Goal: Find specific page/section: Find specific page/section

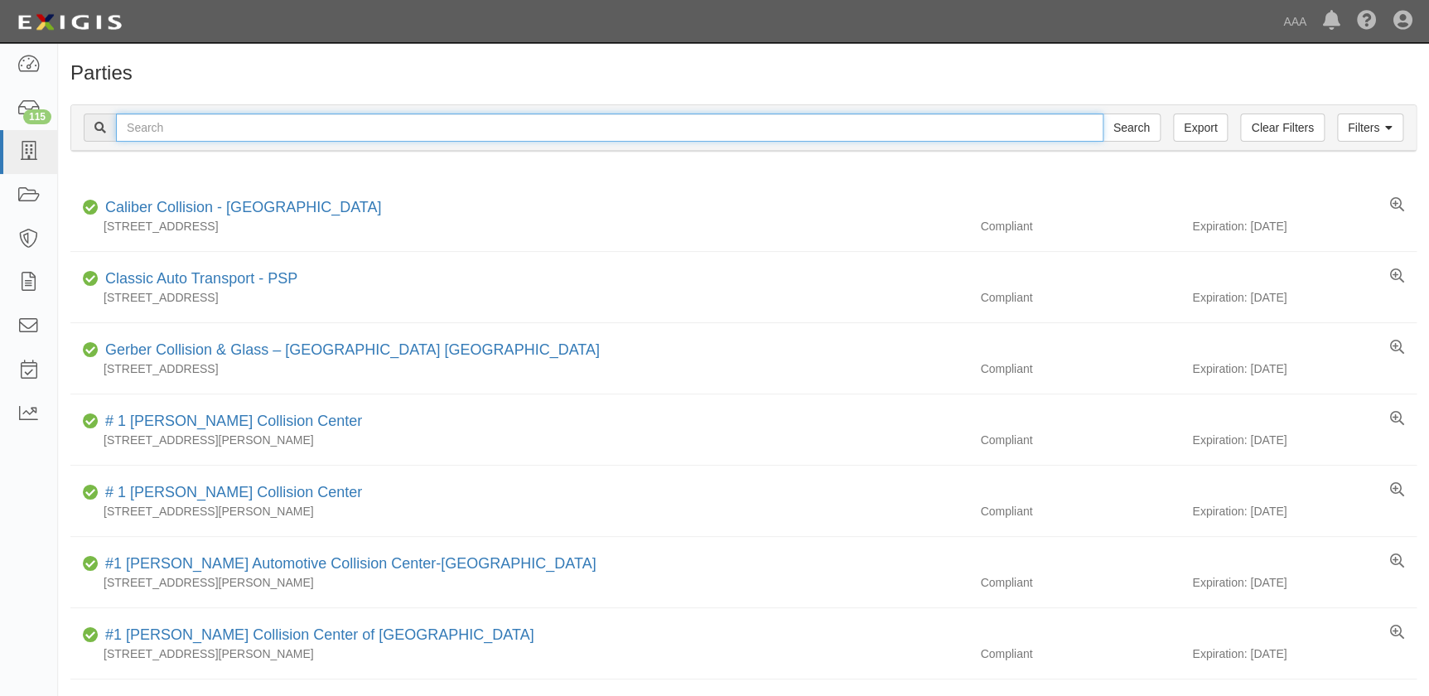
click at [473, 133] on input "text" at bounding box center [609, 127] width 987 height 28
type input "ron's"
click at [1103, 113] on input "Search" at bounding box center [1132, 127] width 58 height 28
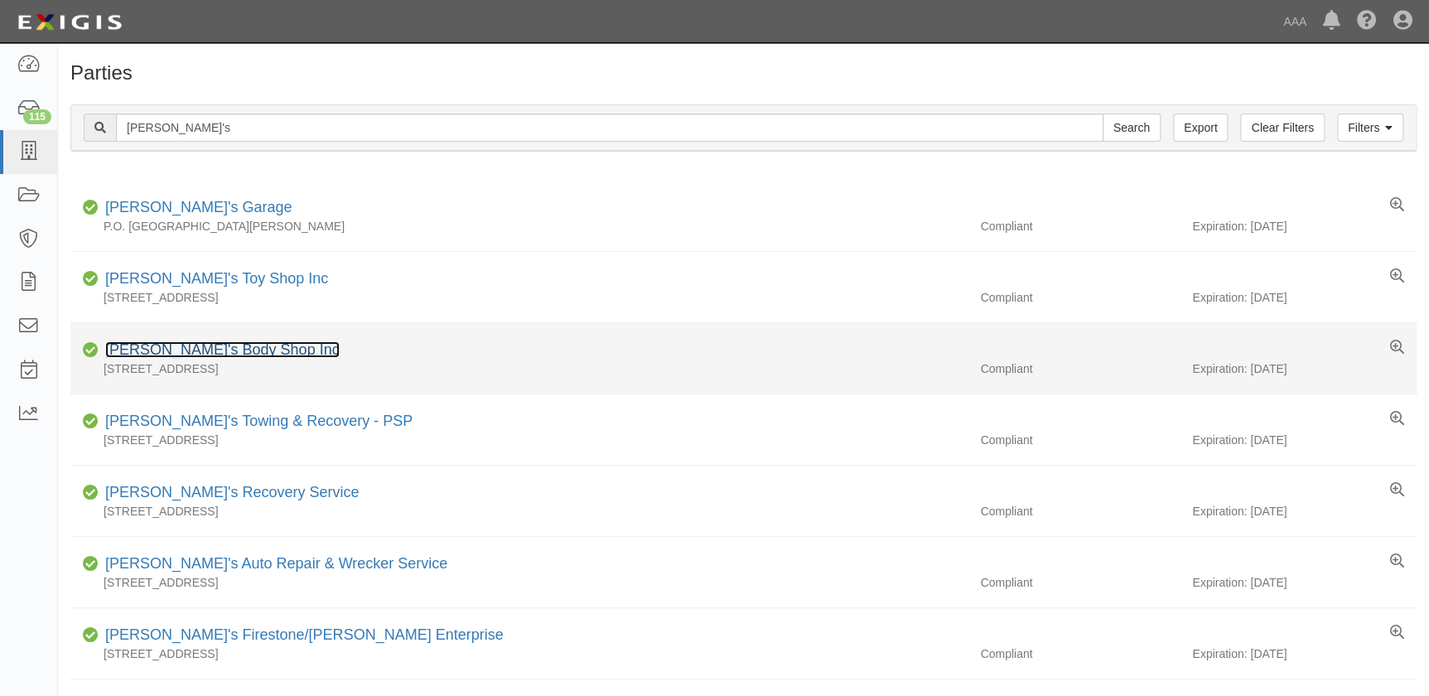
click at [191, 350] on link "[PERSON_NAME]'s Body Shop Inc" at bounding box center [222, 349] width 234 height 17
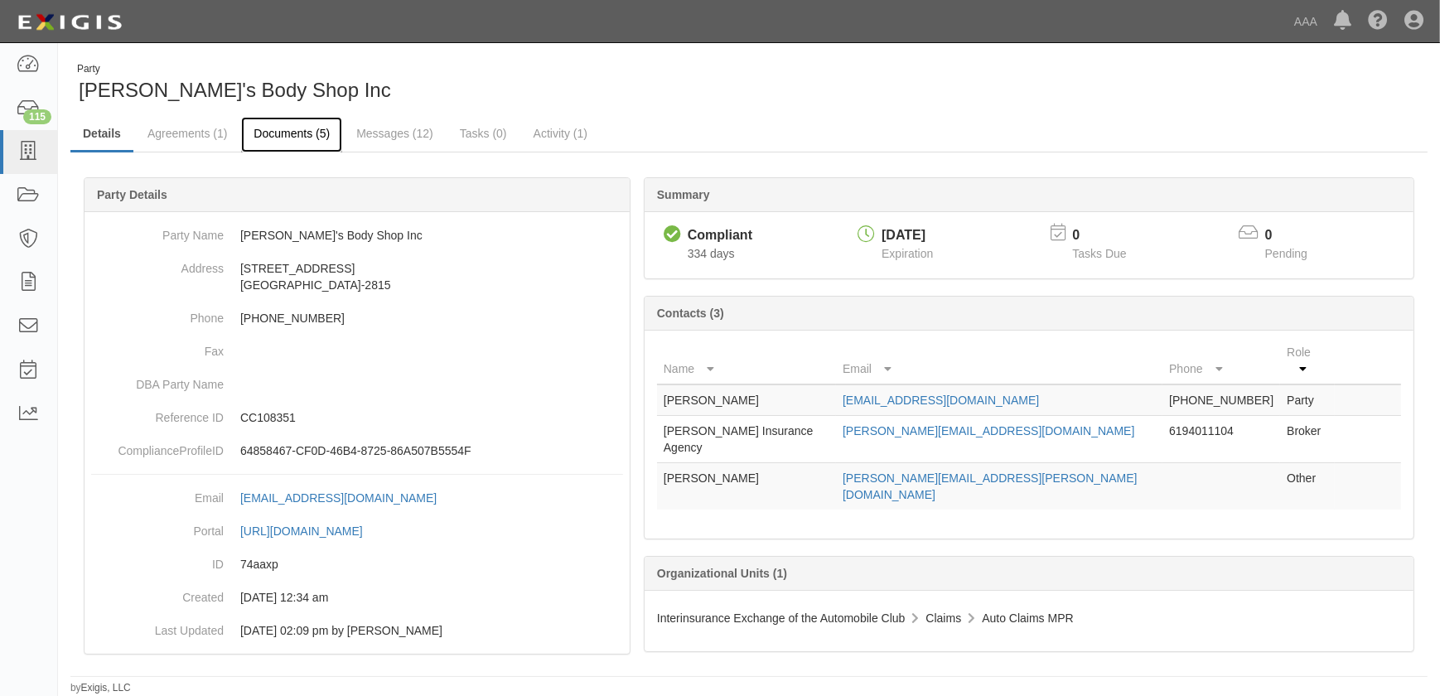
click at [301, 136] on link "Documents (5)" at bounding box center [291, 135] width 101 height 36
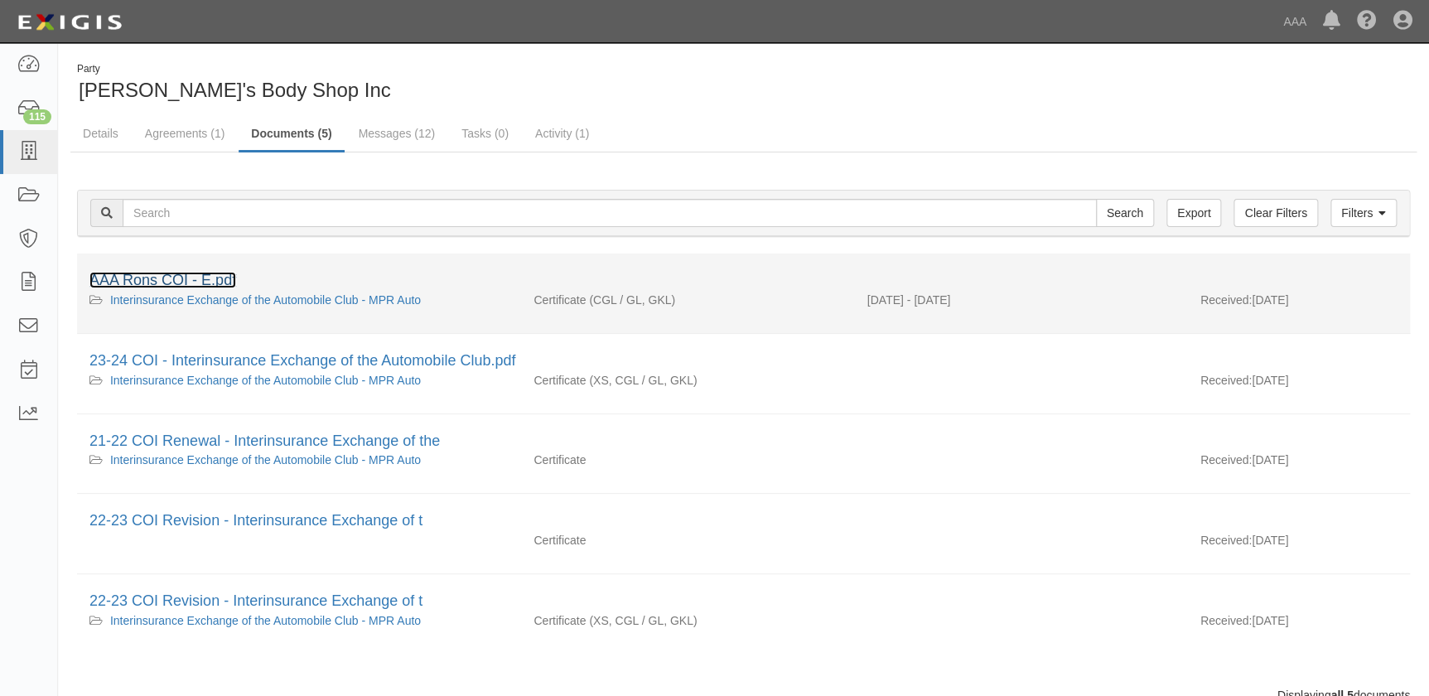
click at [210, 282] on link "AAA Rons COI - E.pdf" at bounding box center [162, 280] width 147 height 17
click at [171, 274] on link "AAA Rons COI - E.pdf" at bounding box center [162, 280] width 147 height 17
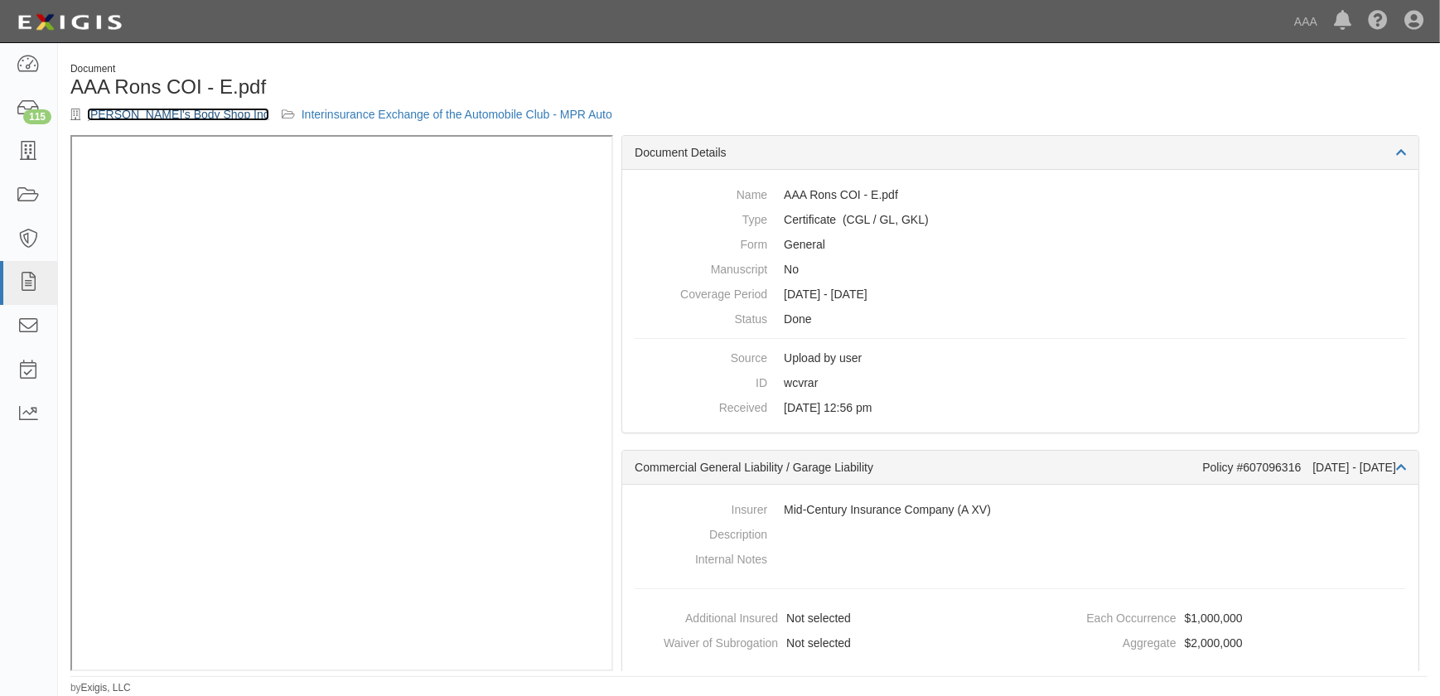
click at [107, 114] on link "[PERSON_NAME]'s Body Shop Inc" at bounding box center [178, 114] width 182 height 13
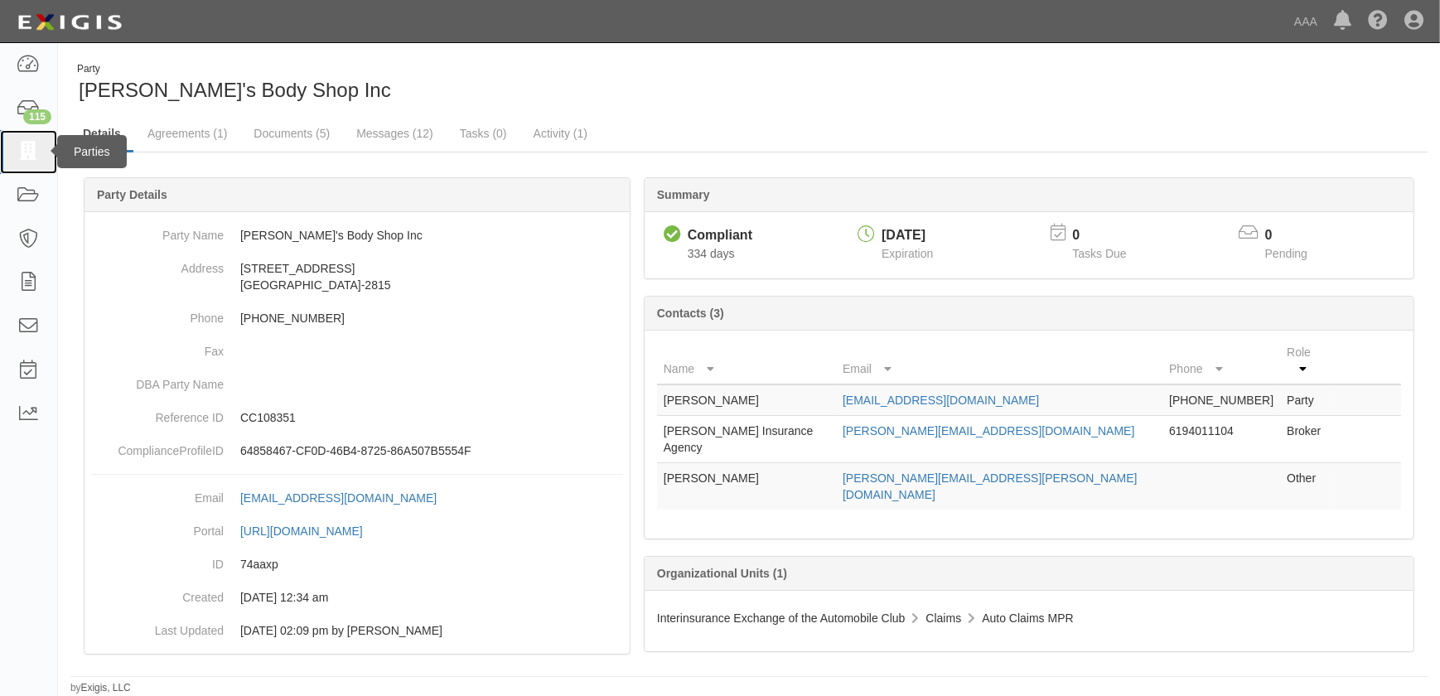
click at [29, 149] on icon at bounding box center [28, 151] width 23 height 19
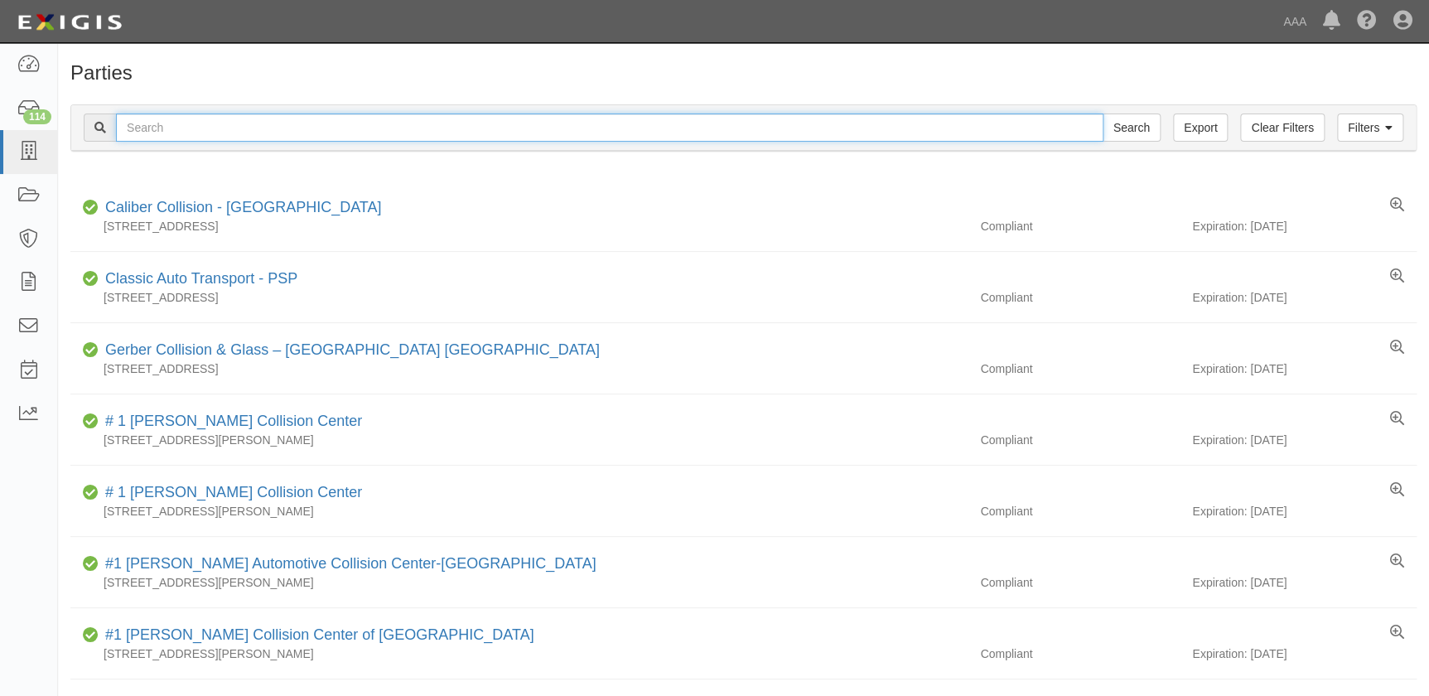
click at [237, 123] on input "text" at bounding box center [609, 127] width 987 height 28
type input "gerber collision - chesapeake"
click at [1103, 113] on input "Search" at bounding box center [1132, 127] width 58 height 28
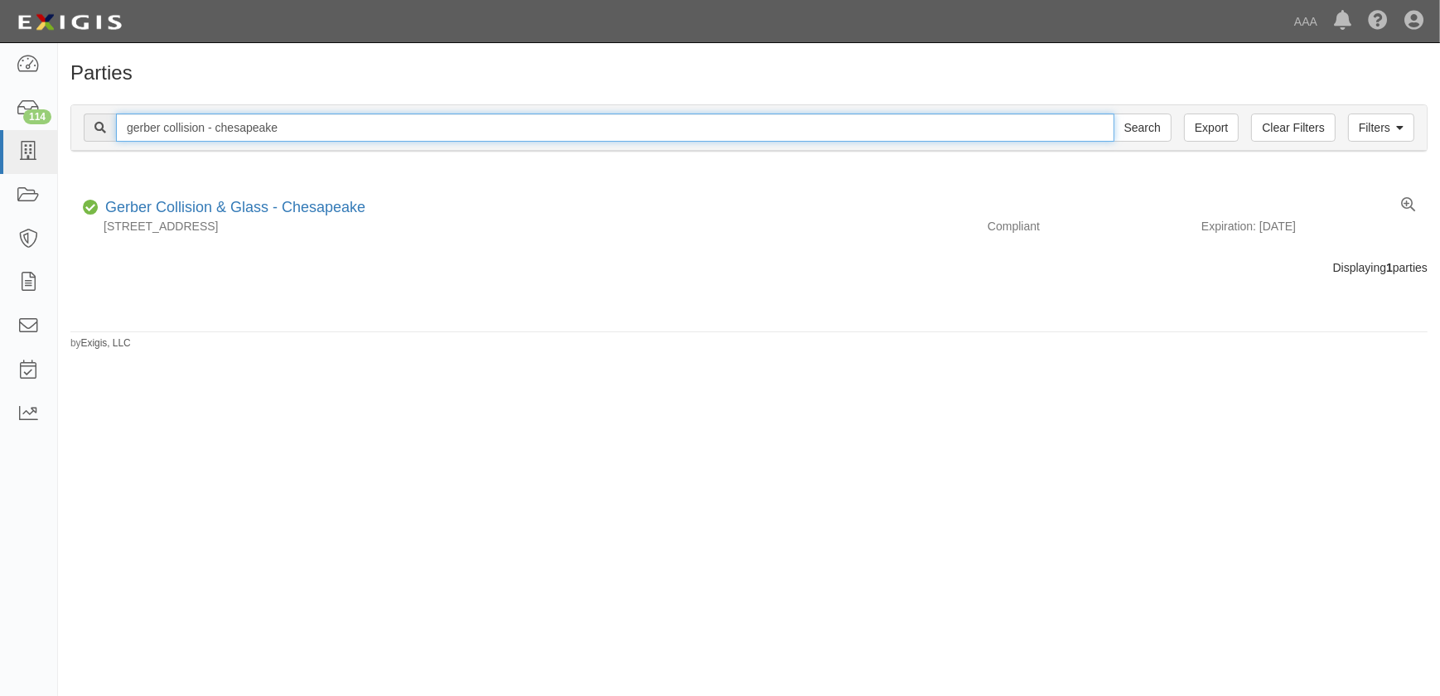
drag, startPoint x: 305, startPoint y: 127, endPoint x: 221, endPoint y: 127, distance: 83.7
click at [221, 127] on input "gerber collision - chesapeake" at bounding box center [615, 127] width 998 height 28
type input "gerber collision - [US_STATE][GEOGRAPHIC_DATA]"
click at [1113, 113] on input "Search" at bounding box center [1142, 127] width 58 height 28
